Goal: Information Seeking & Learning: Learn about a topic

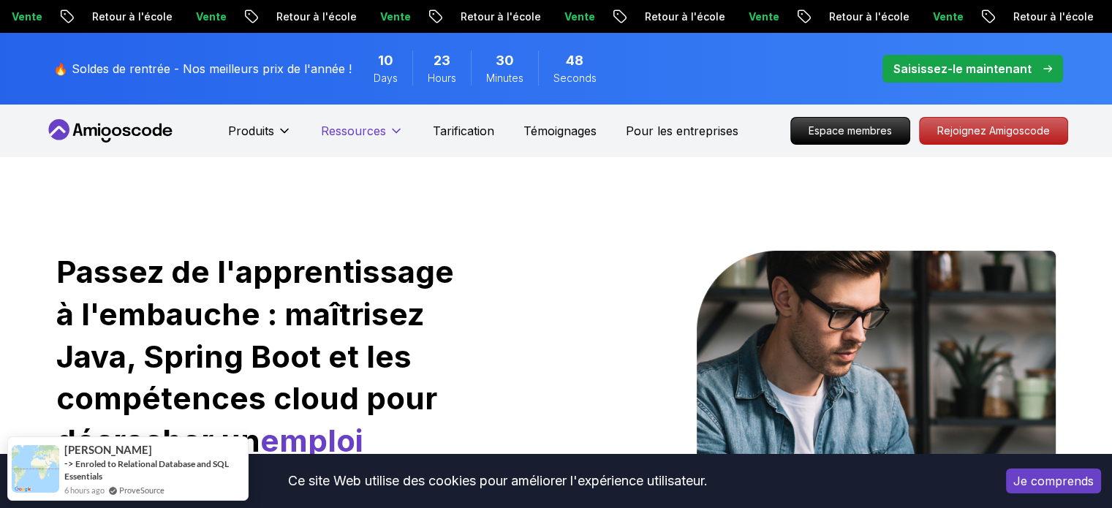
click at [397, 130] on icon at bounding box center [396, 131] width 15 height 15
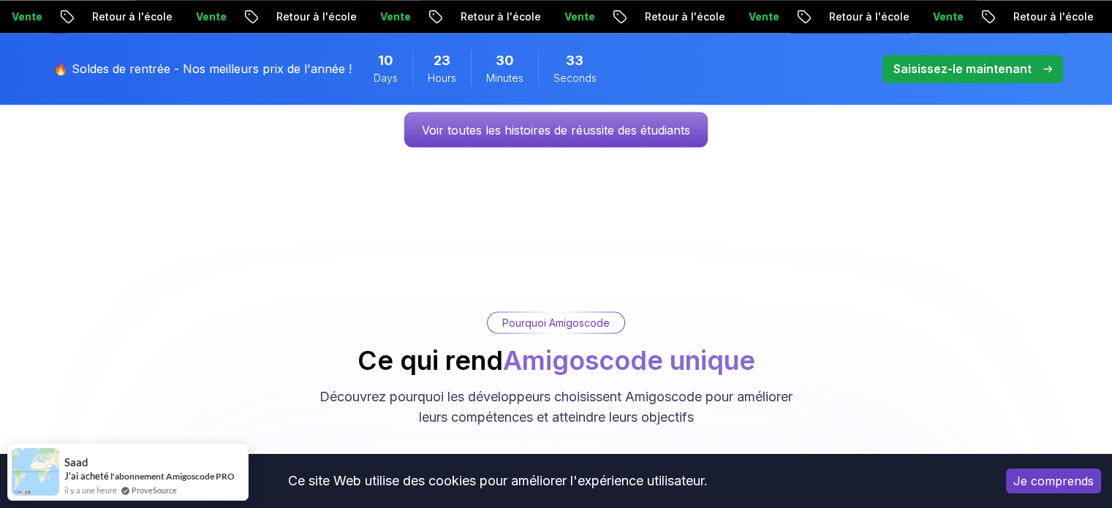
scroll to position [3111, 0]
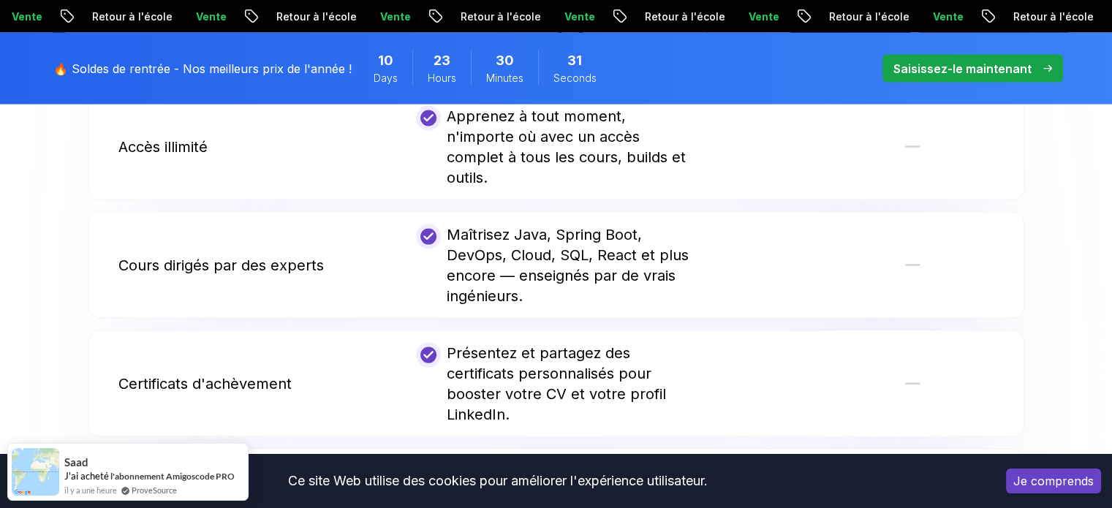
click at [767, 123] on body "Texte d'origine Évaluez cette traduction Votre avis nous aidera à améliorer Goo…" at bounding box center [556, 183] width 1112 height 6589
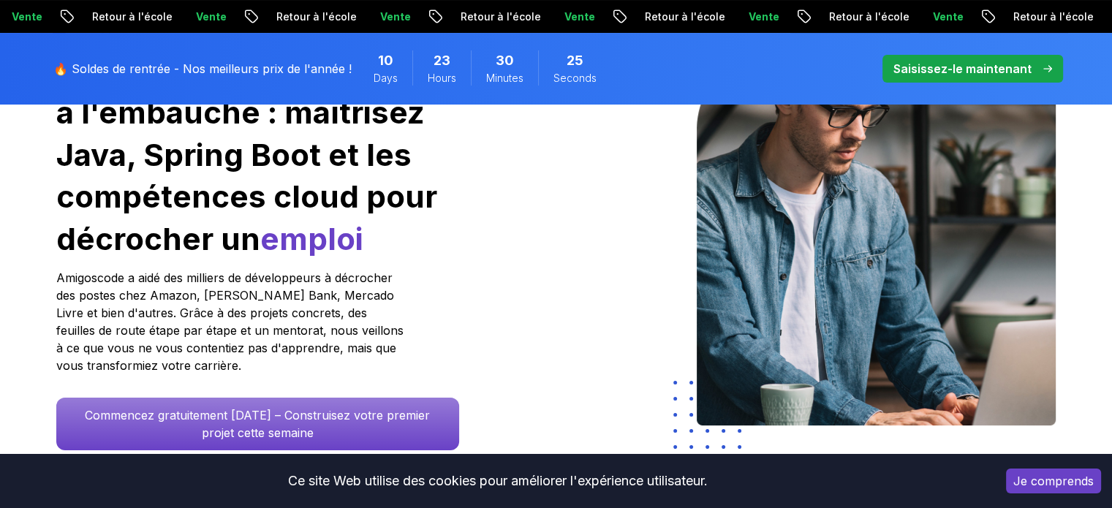
scroll to position [0, 0]
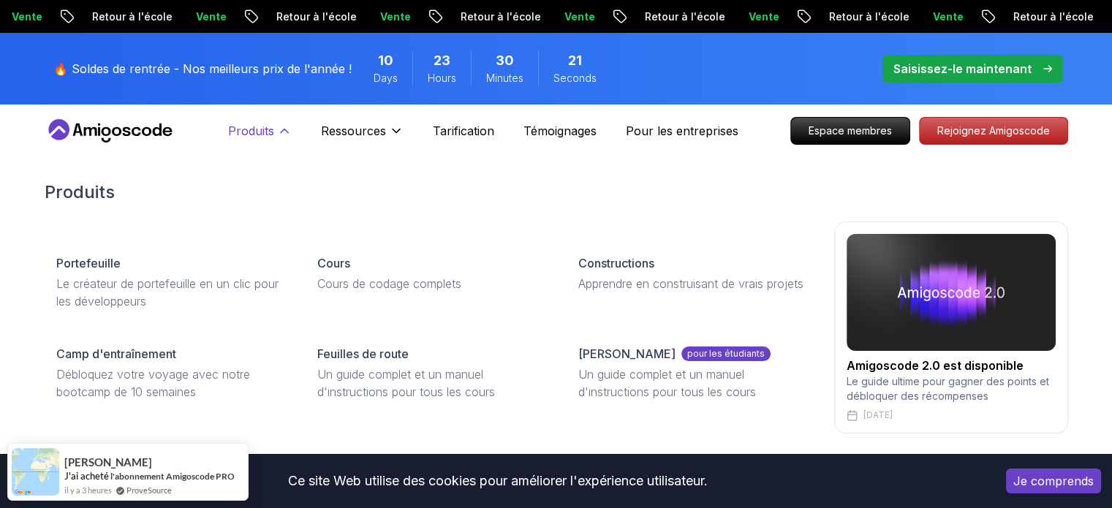
click at [246, 134] on font "Produits" at bounding box center [251, 131] width 46 height 15
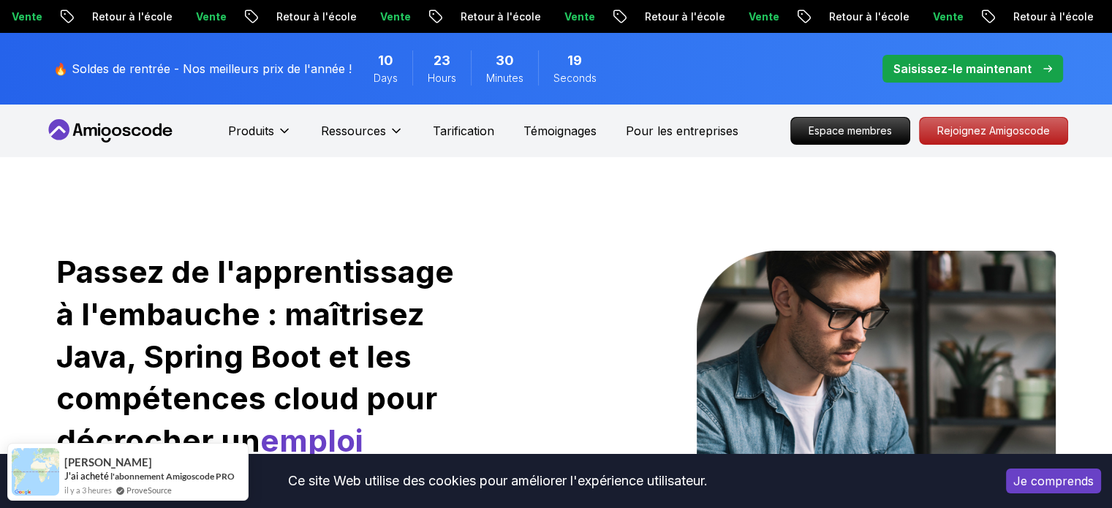
click at [153, 134] on icon at bounding box center [156, 130] width 9 height 12
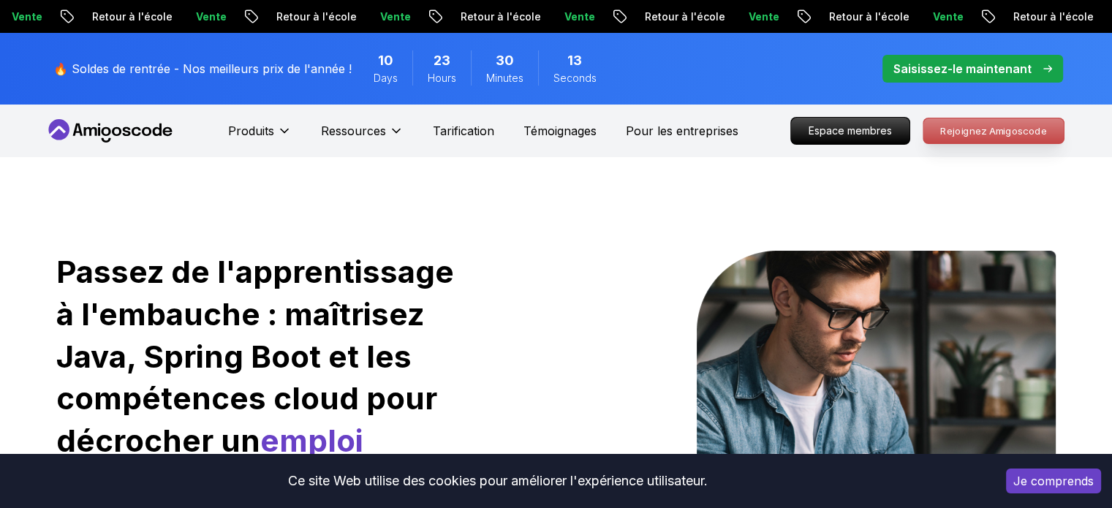
click at [967, 126] on font "Rejoignez Amigoscode" at bounding box center [992, 130] width 107 height 12
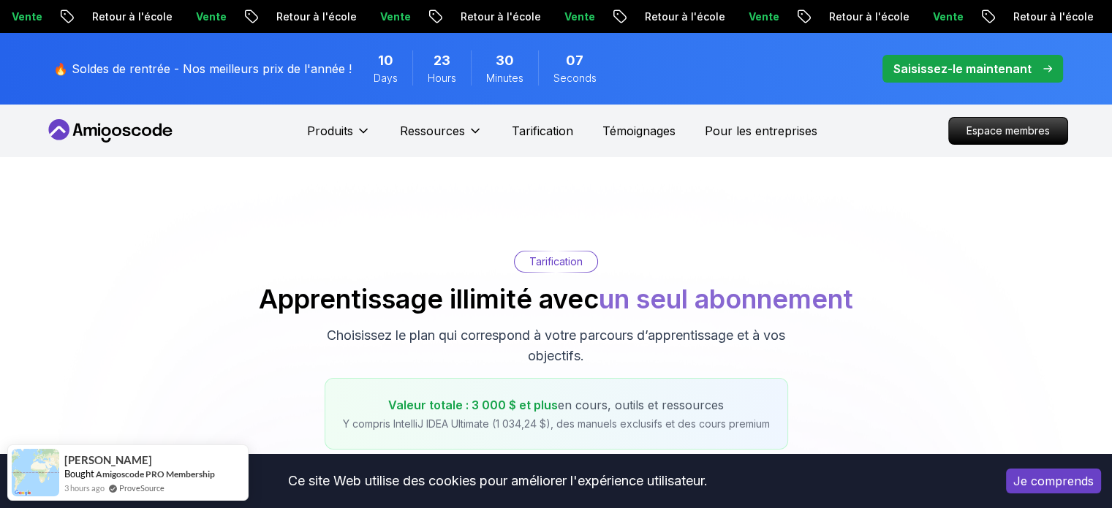
scroll to position [889, 0]
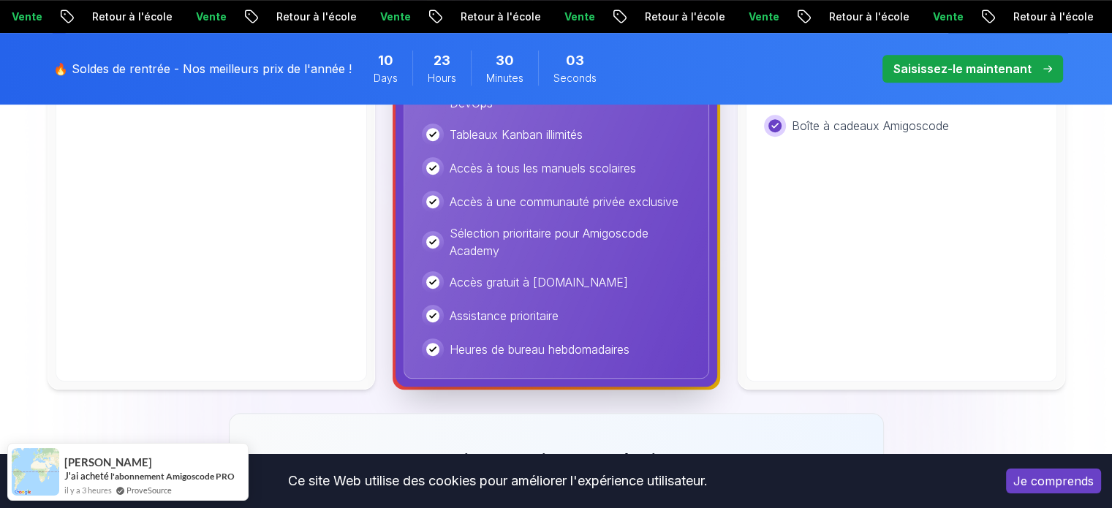
click at [1044, 482] on font "Je comprends" at bounding box center [1053, 481] width 80 height 15
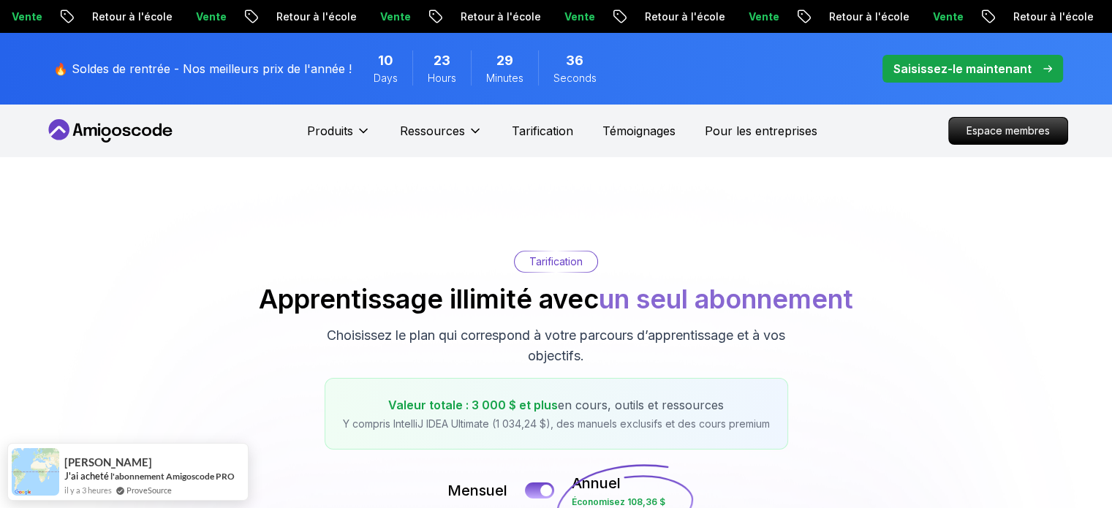
scroll to position [444, 0]
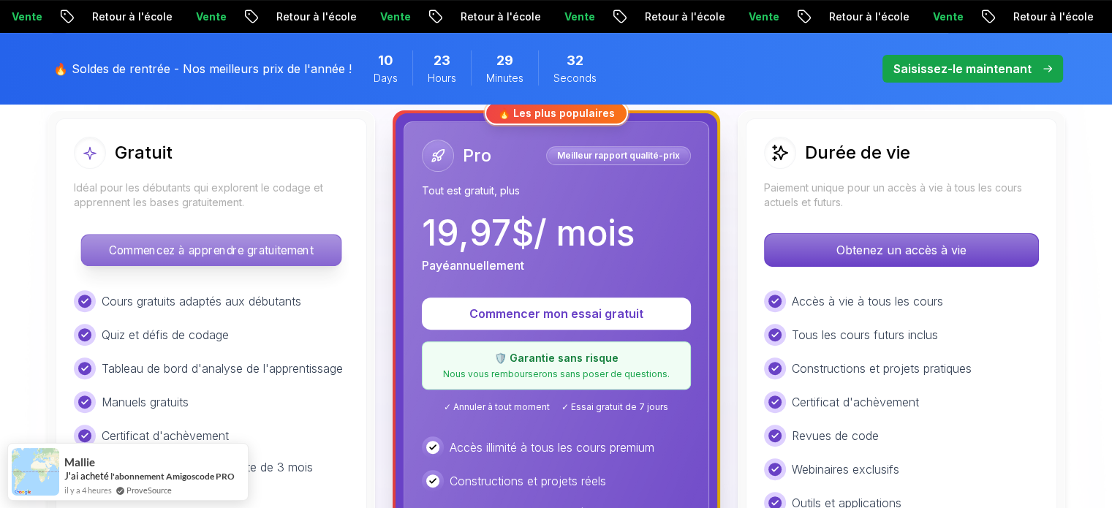
click at [194, 256] on font "Commencez à apprendre gratuitement" at bounding box center [211, 250] width 204 height 14
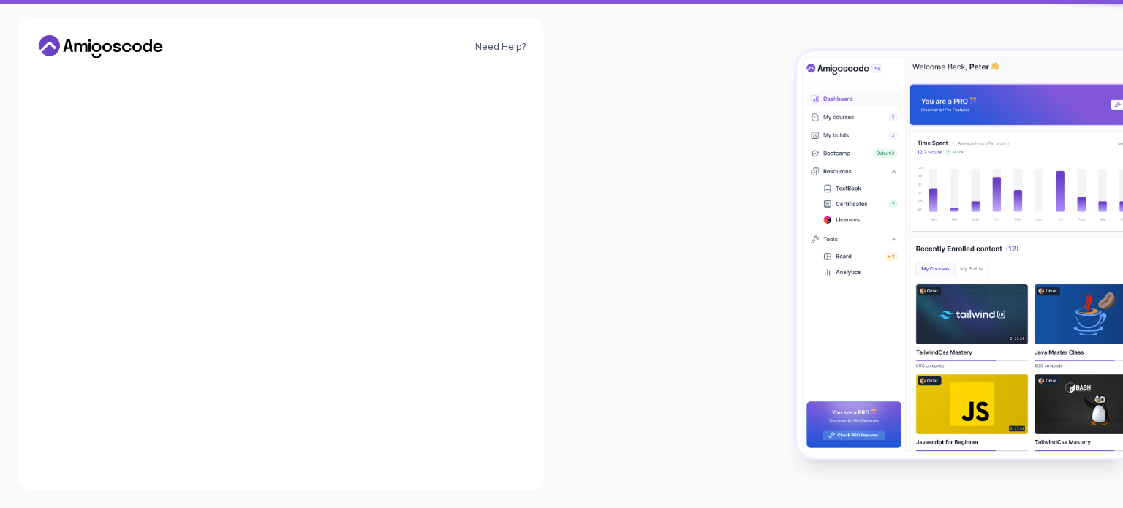
click at [194, 256] on input "Email *" at bounding box center [280, 258] width 292 height 31
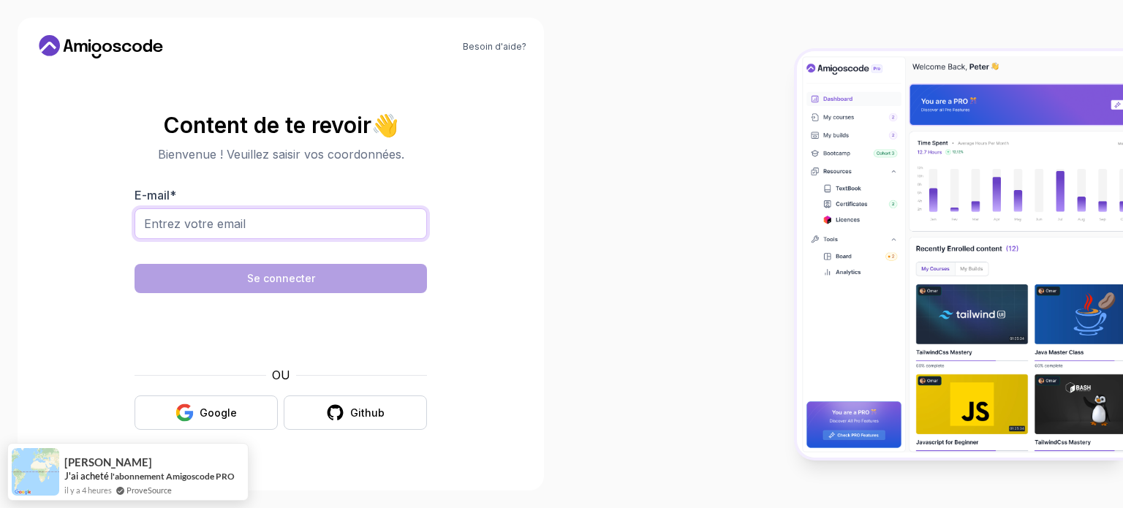
click at [270, 237] on input "E-mail *" at bounding box center [280, 223] width 292 height 31
type input "mamadouniasse@gmail.com"
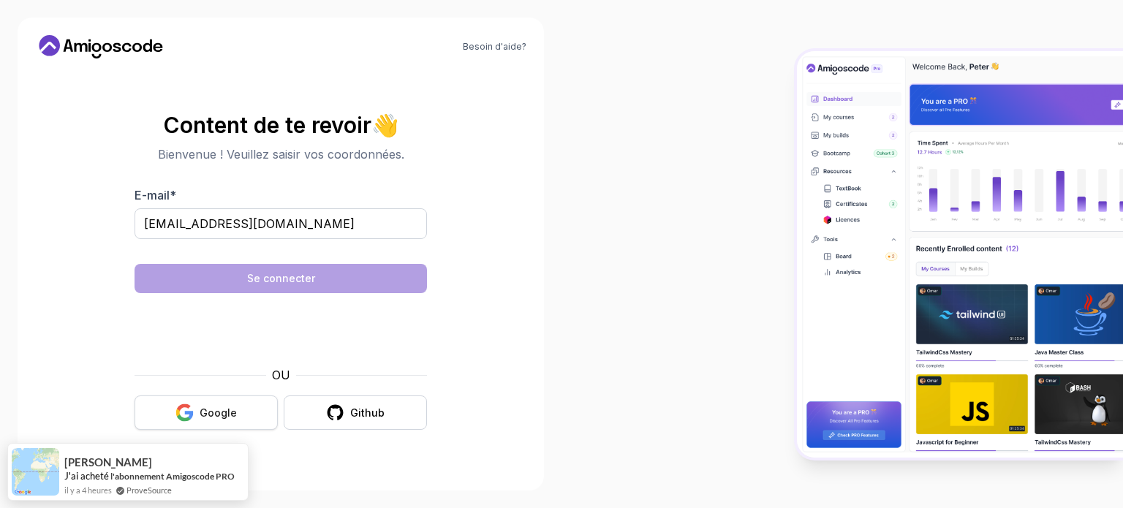
click at [197, 414] on button "Google" at bounding box center [205, 412] width 143 height 34
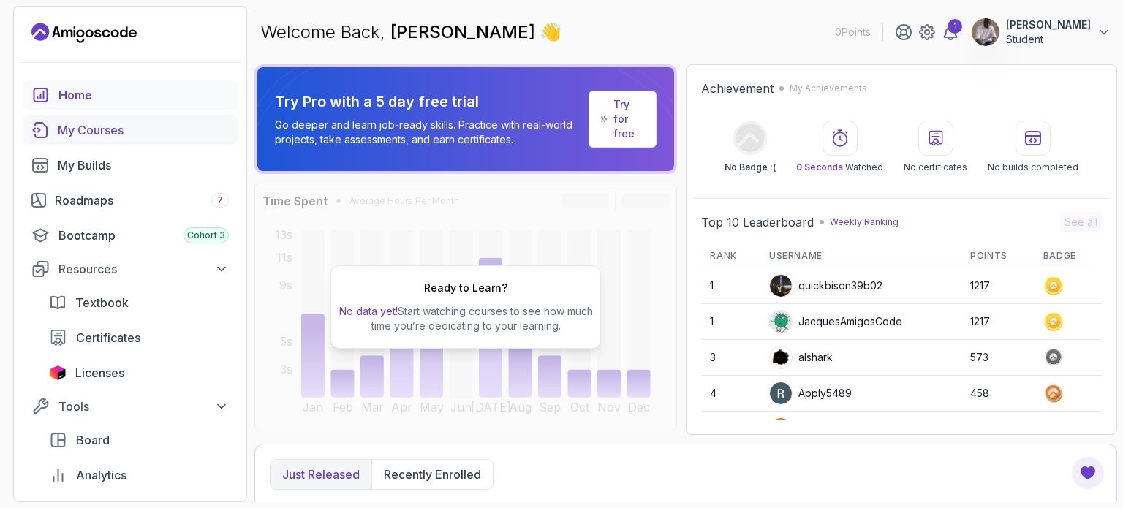
click at [122, 131] on div "My Courses" at bounding box center [143, 130] width 171 height 18
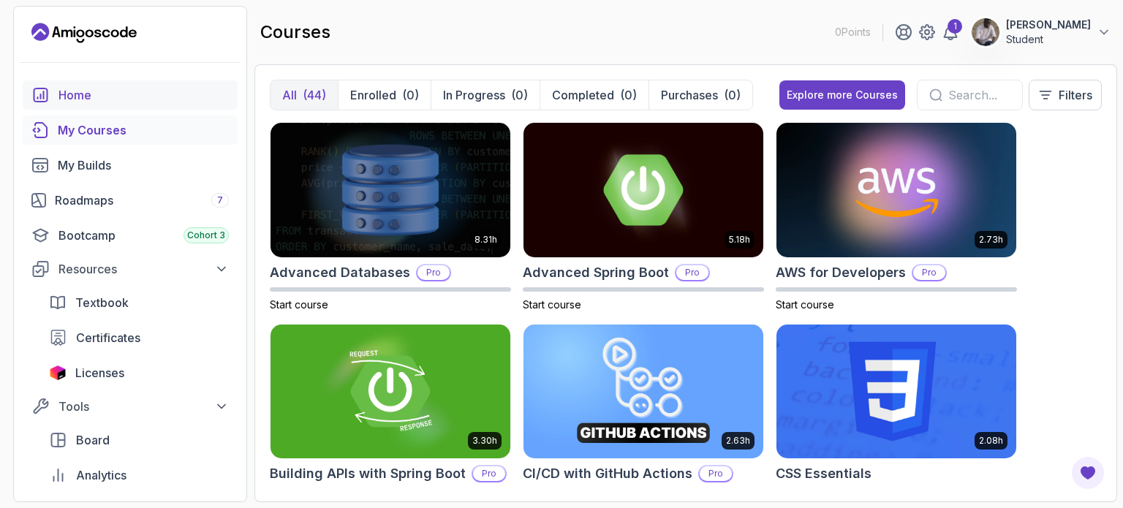
click at [102, 89] on div "Home" at bounding box center [143, 95] width 170 height 18
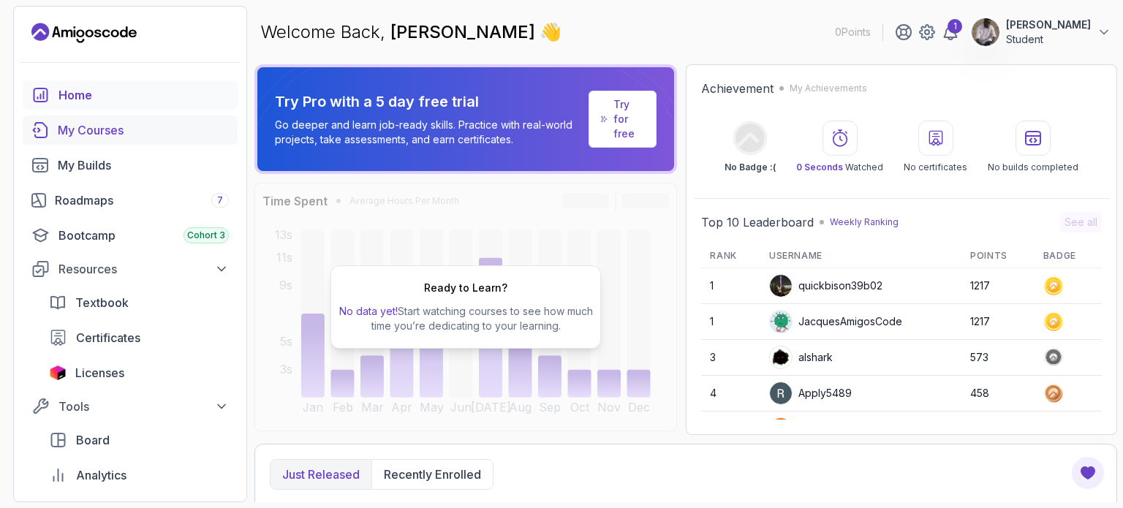
click at [99, 128] on div "My Courses" at bounding box center [143, 130] width 171 height 18
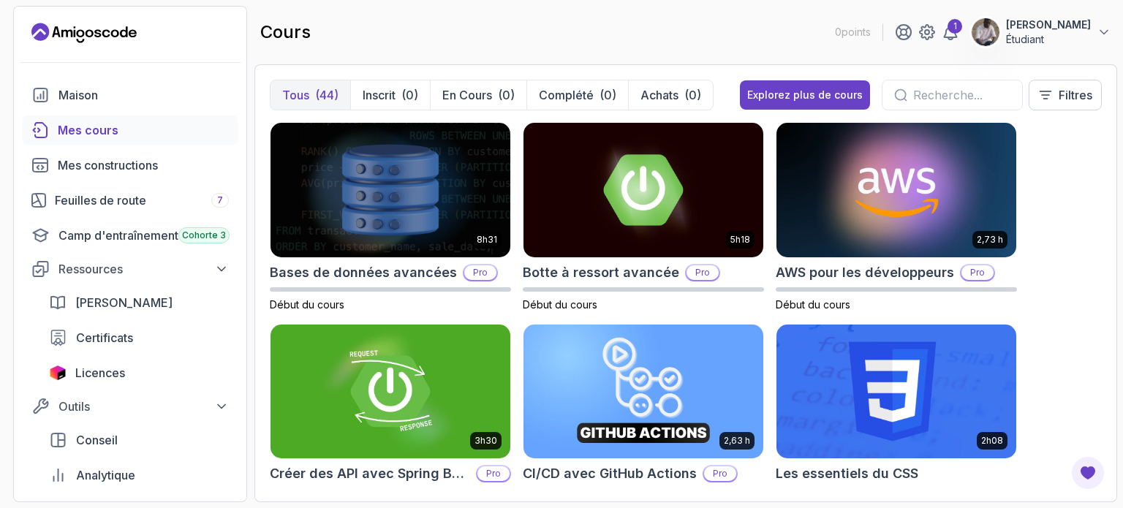
click at [1122, 188] on section "0 points 1 [PERSON_NAME] Étudiant Maison Mes cours Mes constructions Feuilles d…" at bounding box center [561, 254] width 1123 height 508
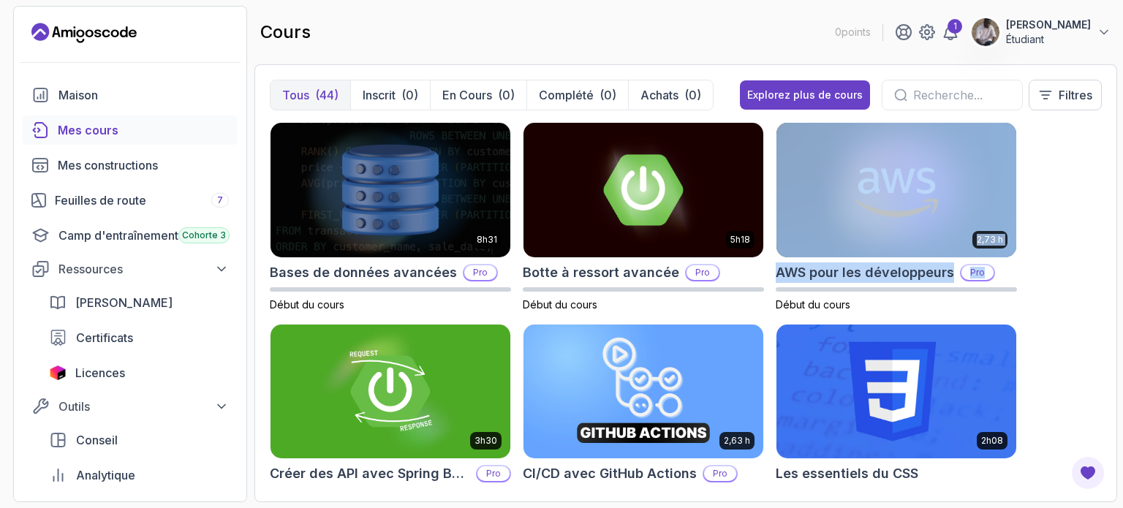
drag, startPoint x: 1122, startPoint y: 188, endPoint x: 1122, endPoint y: 268, distance: 80.4
click at [1122, 268] on section "0 points 1 [PERSON_NAME] Étudiant Maison Mes cours Mes constructions Feuilles d…" at bounding box center [561, 254] width 1123 height 508
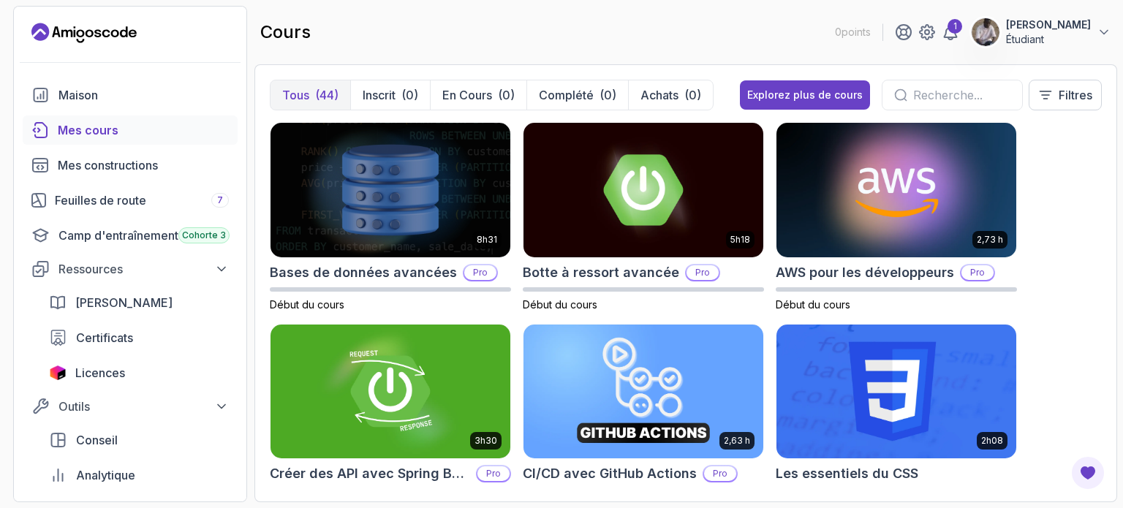
click at [1122, 401] on section "0 points 1 [PERSON_NAME] Étudiant Maison Mes cours Mes constructions Feuilles d…" at bounding box center [561, 254] width 1123 height 508
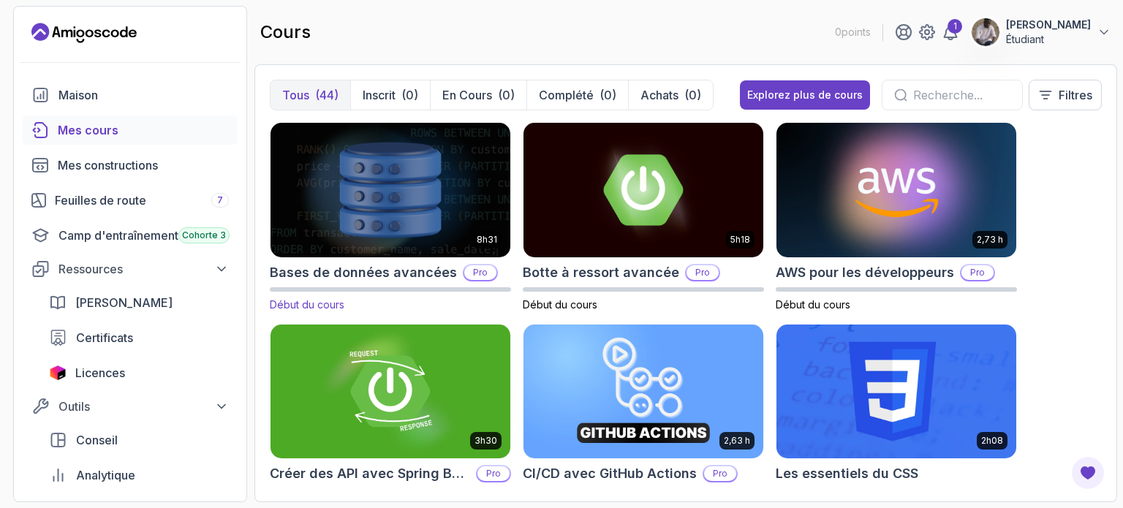
click at [409, 151] on img at bounding box center [390, 189] width 251 height 141
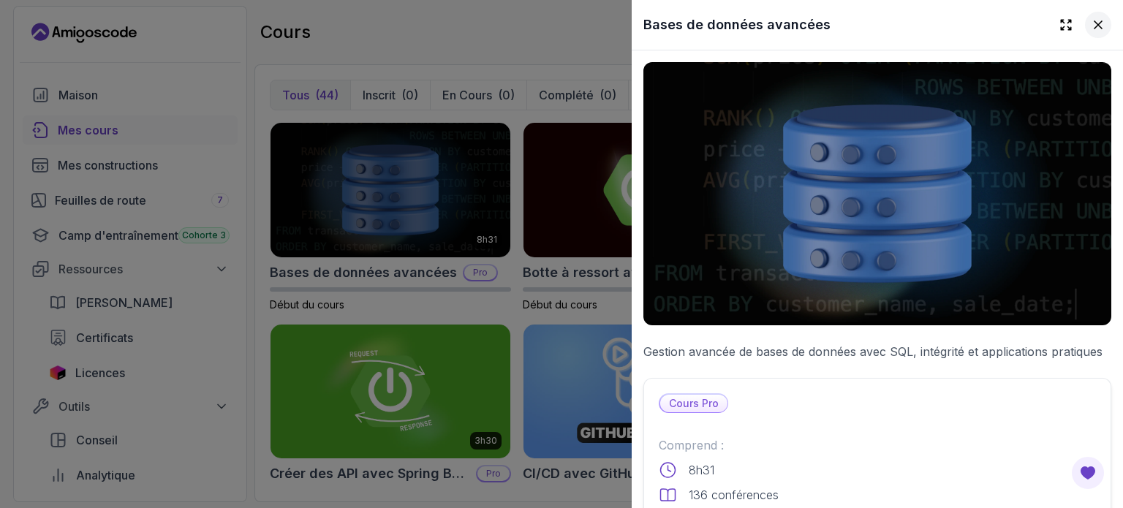
click at [1090, 25] on icon at bounding box center [1097, 25] width 15 height 15
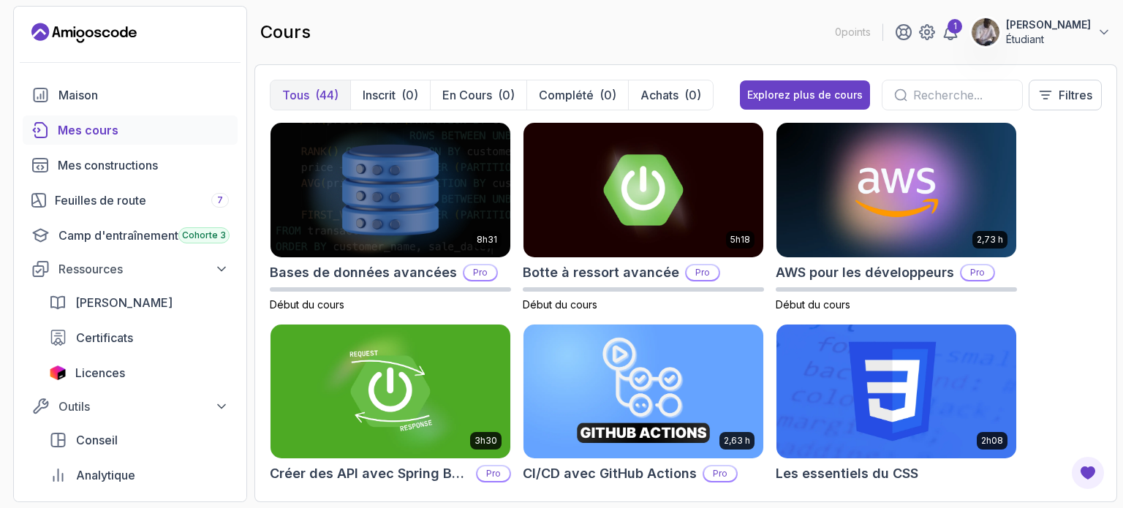
click at [1122, 455] on section "0 points 1 [PERSON_NAME] Étudiant Maison Mes cours Mes constructions Feuilles d…" at bounding box center [561, 254] width 1123 height 508
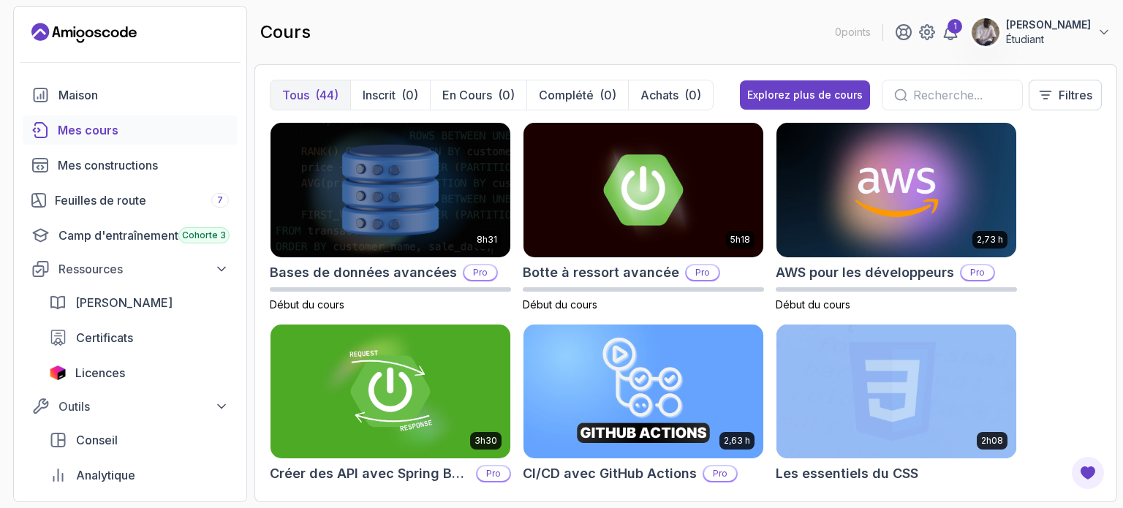
click at [1122, 455] on section "0 points 1 [PERSON_NAME] Étudiant Maison Mes cours Mes constructions Feuilles d…" at bounding box center [561, 254] width 1123 height 508
drag, startPoint x: 1122, startPoint y: 455, endPoint x: 1122, endPoint y: 468, distance: 12.4
click at [1122, 468] on section "0 points 1 [PERSON_NAME] Étudiant Maison Mes cours Mes constructions Feuilles d…" at bounding box center [561, 254] width 1123 height 508
click at [299, 96] on font "Tous" at bounding box center [295, 95] width 27 height 15
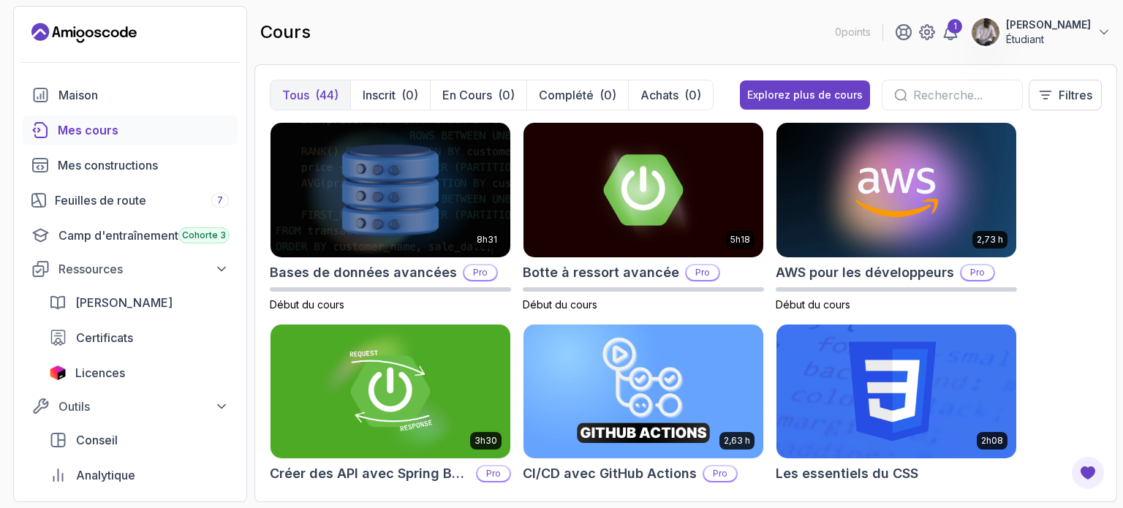
click at [252, 430] on section "0 points 1 [PERSON_NAME] Étudiant Maison Mes cours Mes constructions Feuilles d…" at bounding box center [561, 254] width 1123 height 508
click at [987, 458] on div "2h08" at bounding box center [895, 392] width 241 height 136
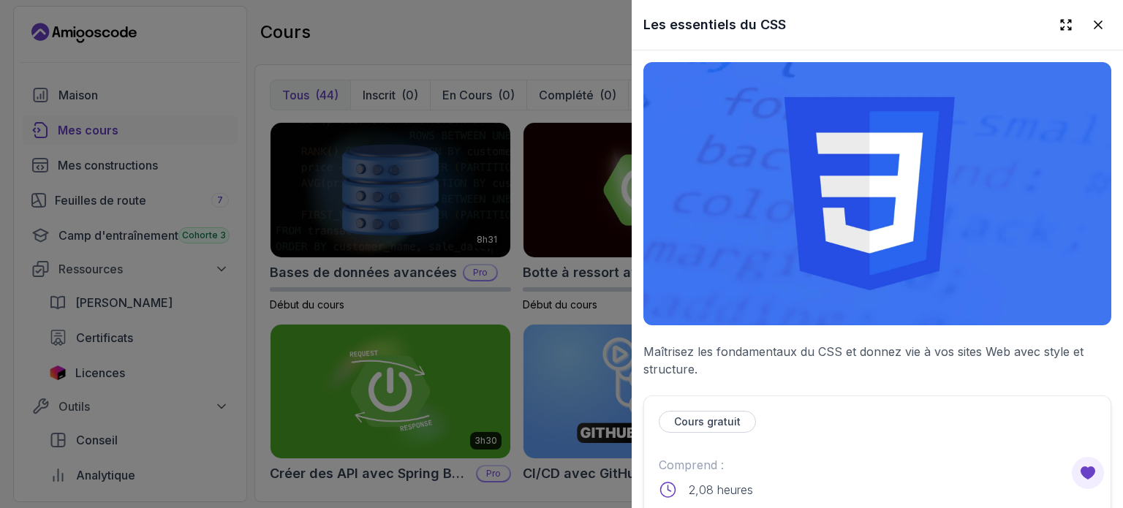
click at [987, 458] on p "Comprend :" at bounding box center [877, 465] width 437 height 18
click at [1090, 23] on icon at bounding box center [1097, 25] width 15 height 15
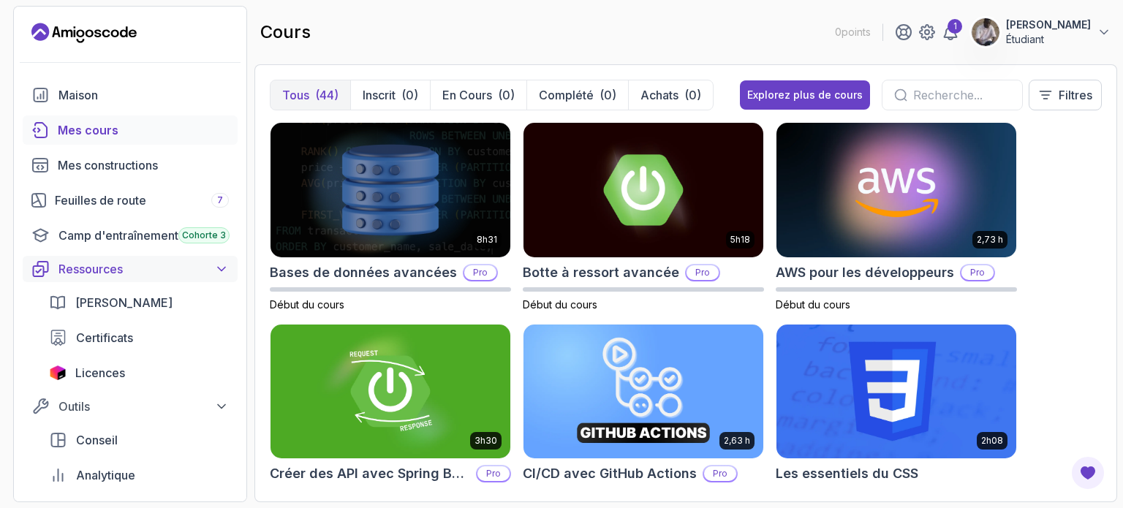
click at [227, 271] on icon at bounding box center [221, 269] width 15 height 15
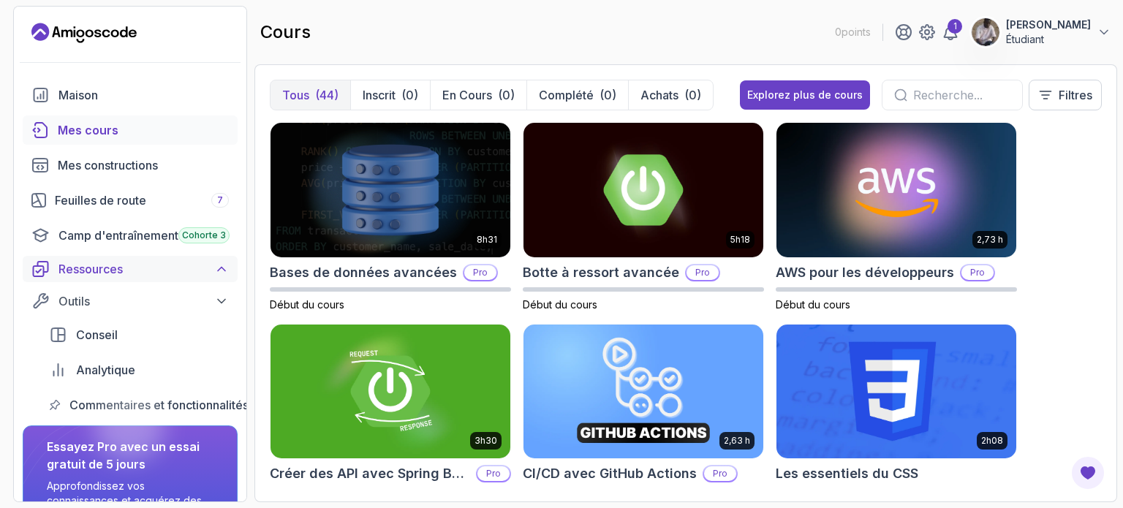
click at [227, 271] on icon at bounding box center [221, 269] width 15 height 15
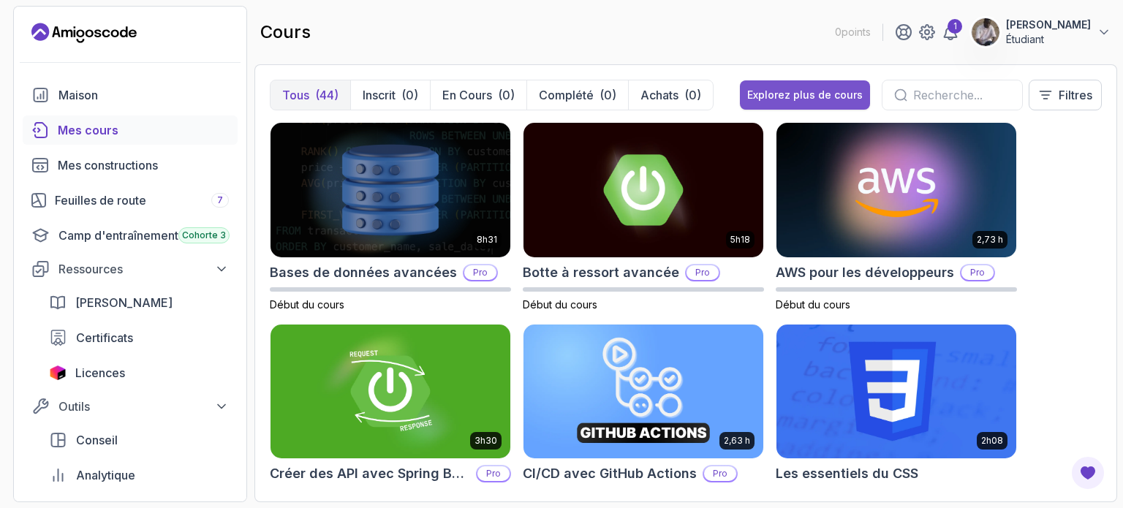
click at [801, 101] on font "Explorez plus de cours" at bounding box center [804, 94] width 115 height 12
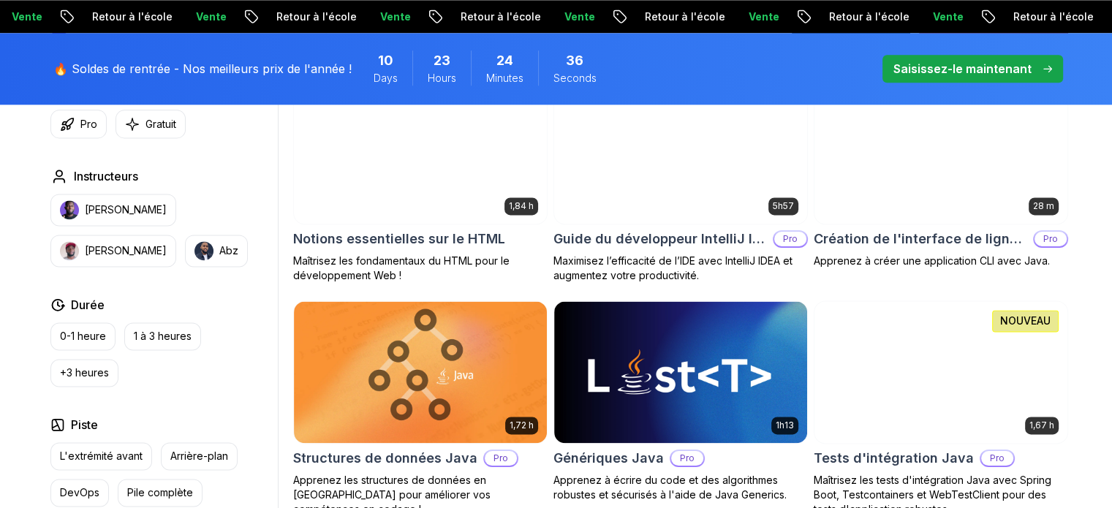
scroll to position [1170, 0]
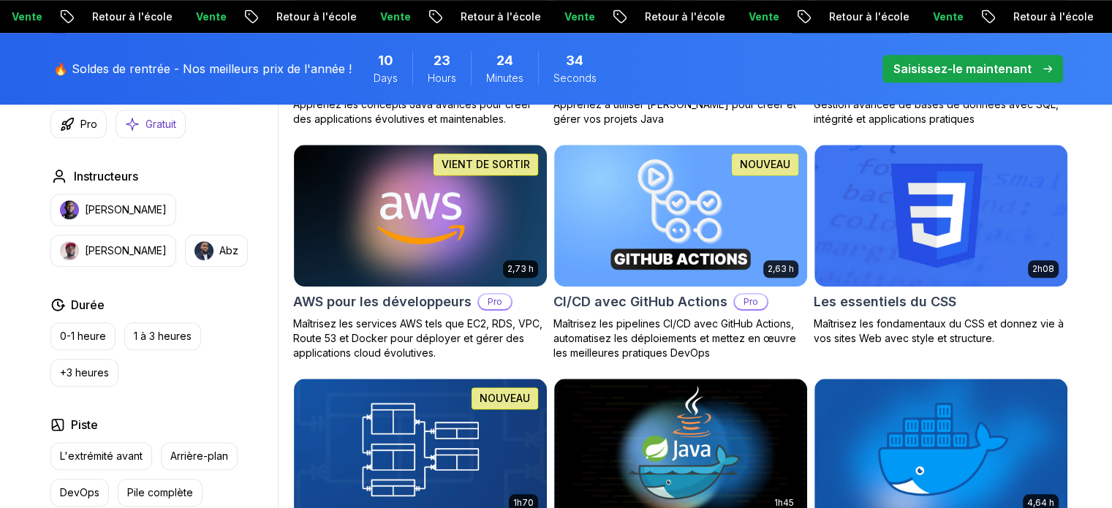
click at [169, 118] on font "Gratuit" at bounding box center [160, 124] width 31 height 12
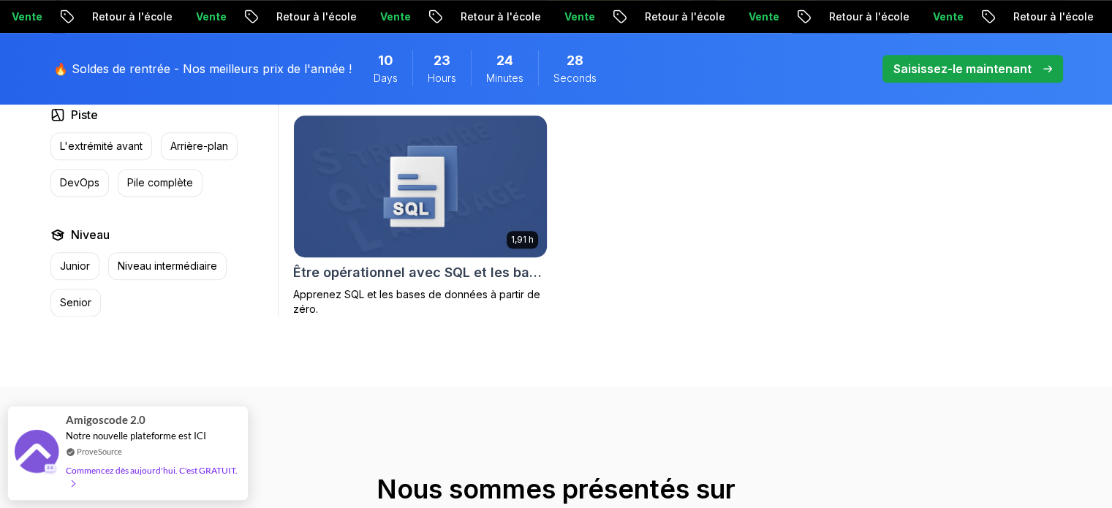
click at [440, 197] on img at bounding box center [419, 186] width 265 height 148
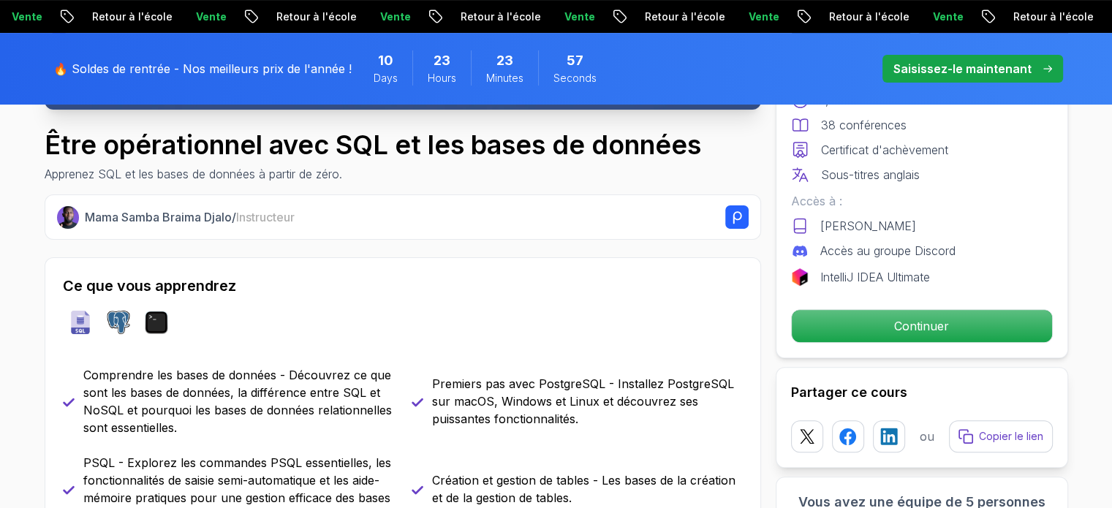
scroll to position [41, 0]
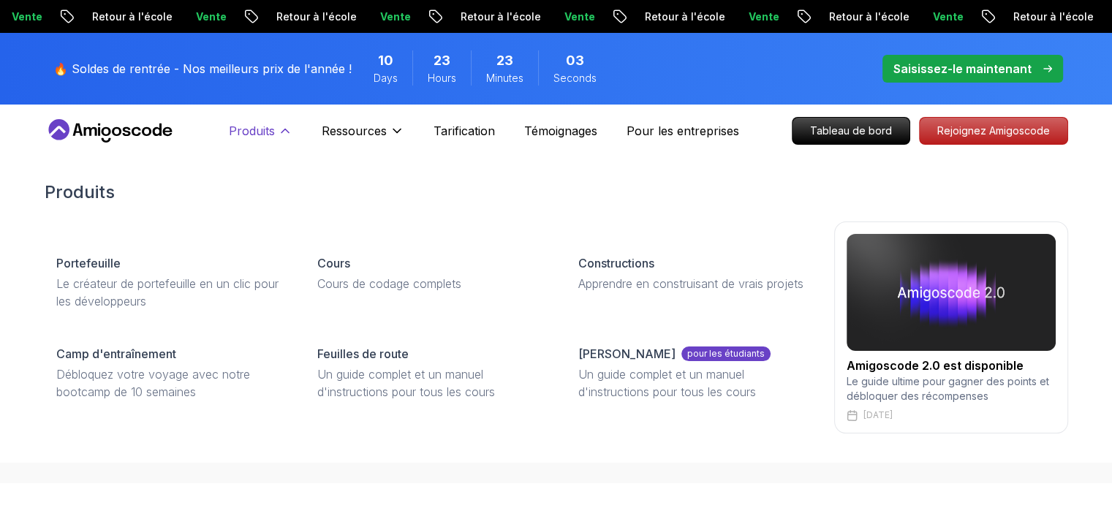
click at [257, 131] on font "Produits" at bounding box center [252, 131] width 46 height 15
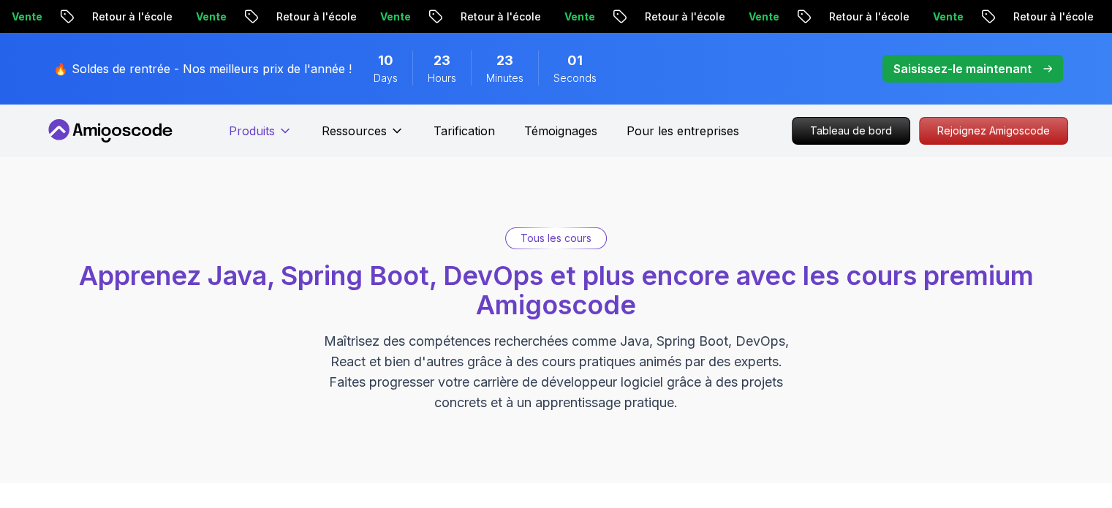
click at [257, 131] on font "Produits" at bounding box center [252, 131] width 46 height 15
click at [551, 238] on font "Tous les cours" at bounding box center [555, 238] width 71 height 12
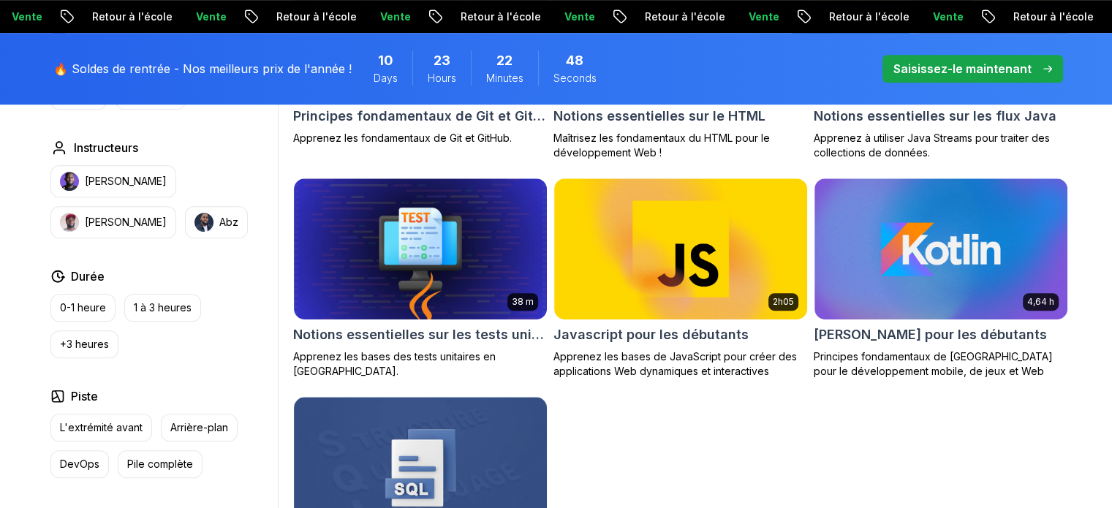
scroll to position [1333, 0]
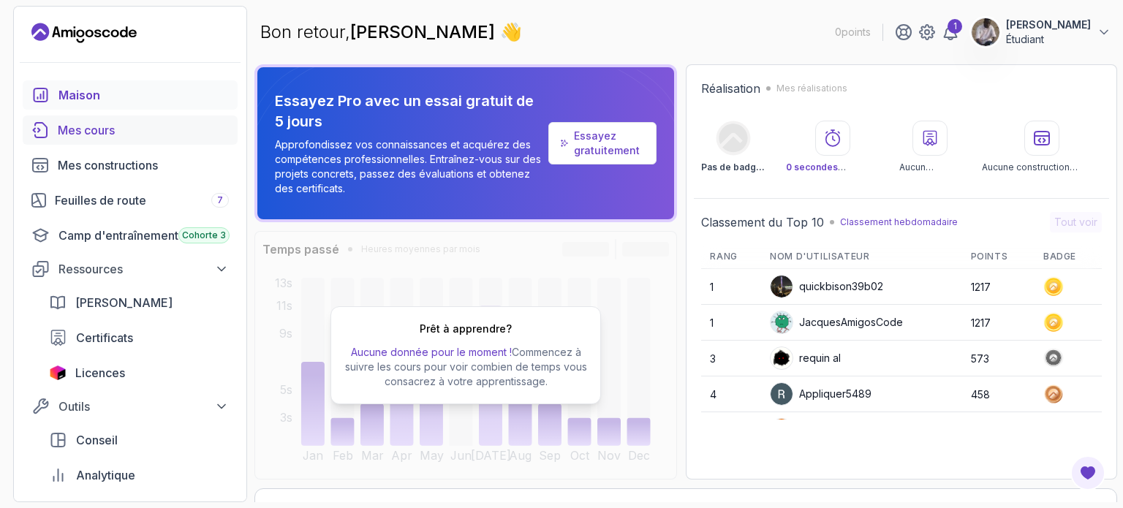
click at [99, 129] on font "Mes cours" at bounding box center [86, 130] width 57 height 15
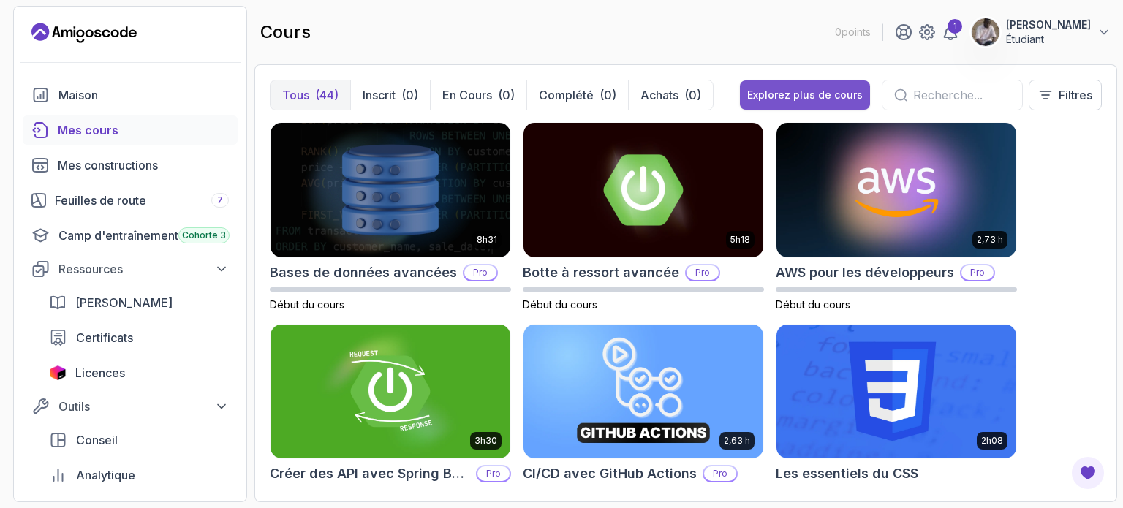
click at [797, 89] on font "Explorez plus de cours" at bounding box center [804, 94] width 115 height 12
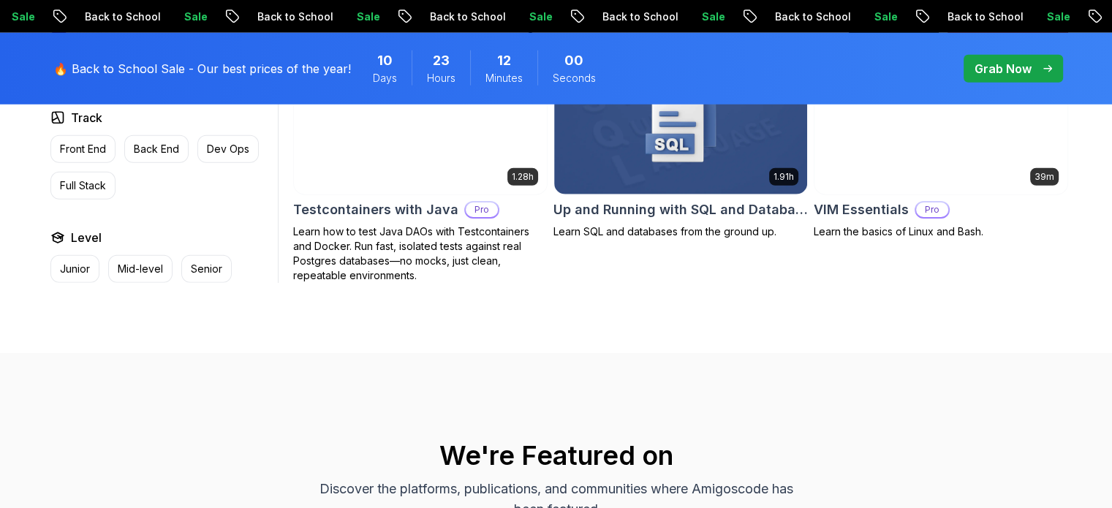
scroll to position [4042, 0]
